Goal: Task Accomplishment & Management: Use online tool/utility

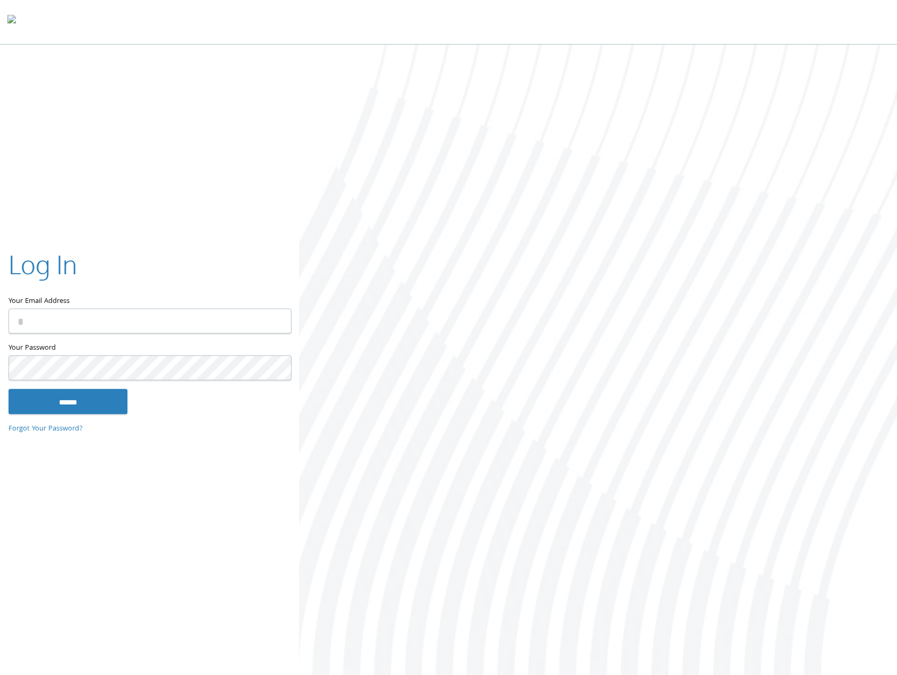
type input "**********"
click at [71, 400] on input "******" at bounding box center [68, 402] width 119 height 26
